Goal: Information Seeking & Learning: Learn about a topic

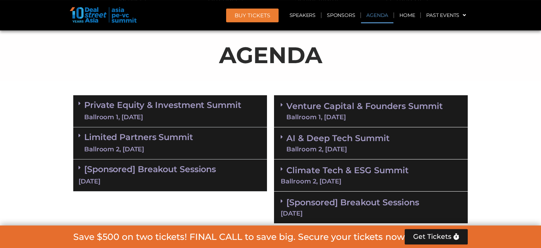
scroll to position [372, 0]
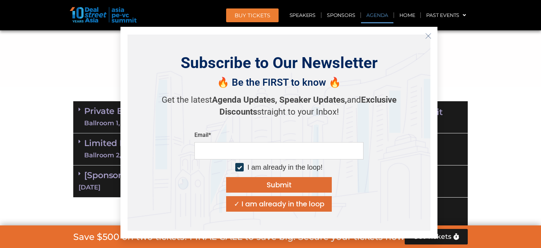
click at [430, 39] on button "Close" at bounding box center [428, 35] width 11 height 11
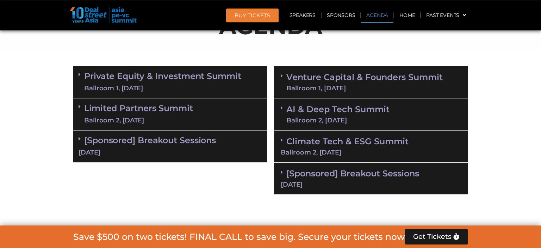
scroll to position [409, 0]
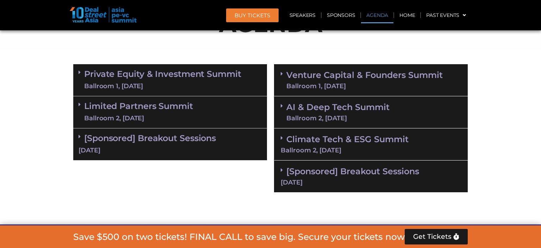
click at [338, 83] on div "Ballroom 1, [DATE]" at bounding box center [364, 86] width 156 height 6
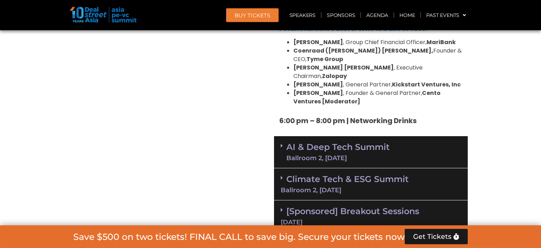
scroll to position [1376, 0]
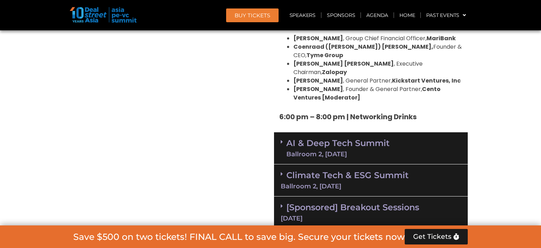
click at [306, 139] on link "AI & Deep Tech Summit Ballroom 2, [DATE]" at bounding box center [337, 148] width 103 height 18
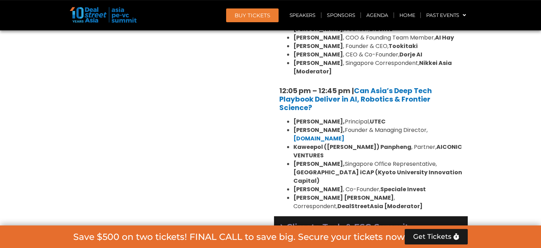
scroll to position [1674, 0]
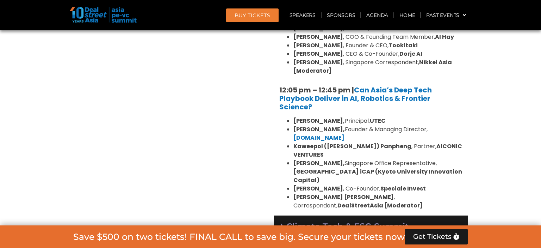
click at [419, 184] on strong "Speciale Invest" at bounding box center [403, 188] width 45 height 8
copy li "[PERSON_NAME] , Co-Founder,"
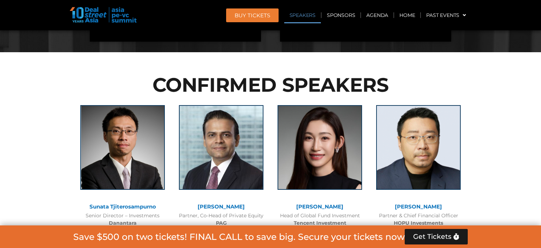
scroll to position [854, 0]
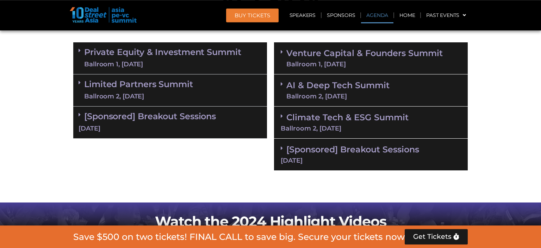
scroll to position [409, 0]
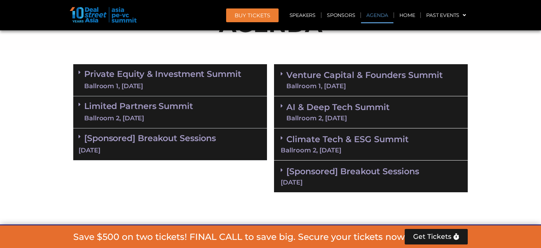
click at [346, 113] on link "AI & Deep Tech Summit Ballroom 2, [DATE]" at bounding box center [337, 112] width 103 height 18
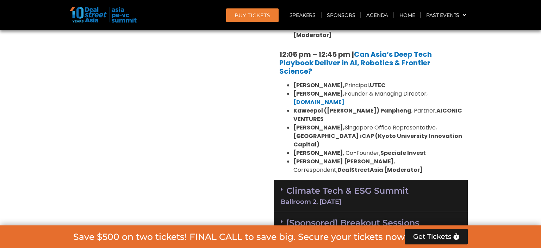
scroll to position [707, 0]
click at [319, 185] on link "Climate Tech & ESG Summit Ballroom 2, 11 Sept" at bounding box center [371, 194] width 180 height 19
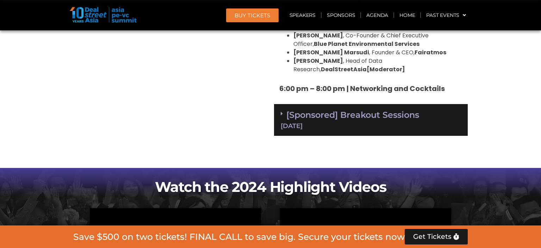
scroll to position [1451, 0]
